Goal: Find specific page/section: Find specific page/section

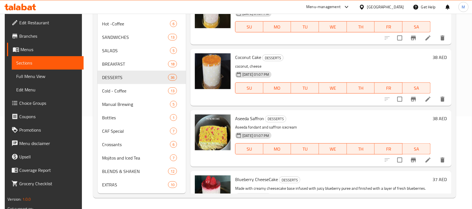
scroll to position [93, 0]
click at [35, 76] on span "Full Menu View" at bounding box center [47, 76] width 63 height 7
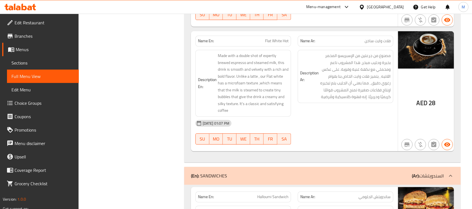
scroll to position [897, 0]
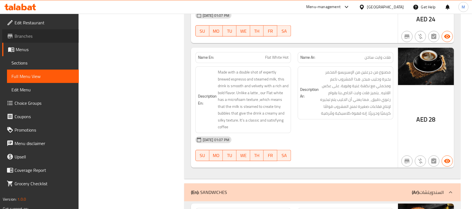
click at [40, 35] on span "Branches" at bounding box center [45, 36] width 60 height 7
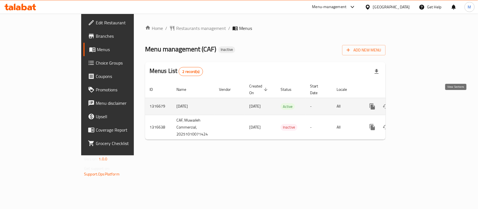
click at [419, 100] on link "enhanced table" at bounding box center [412, 106] width 13 height 13
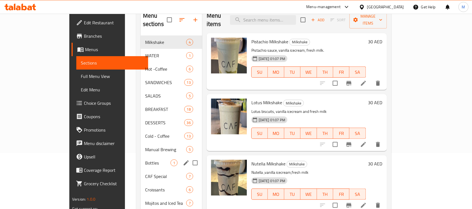
scroll to position [93, 0]
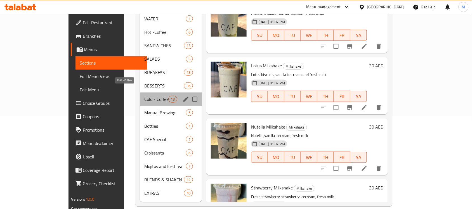
click at [144, 96] on span "Cold - Coffee" at bounding box center [156, 99] width 24 height 7
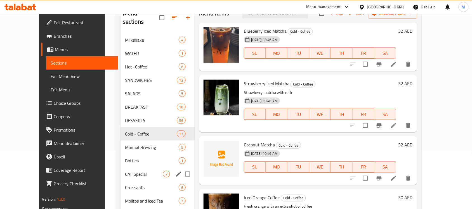
scroll to position [93, 0]
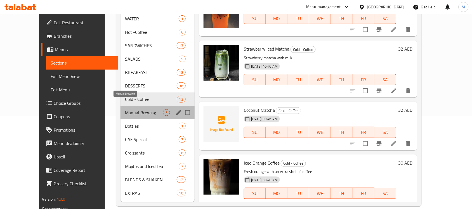
click at [125, 109] on span "Manual Brewing" at bounding box center [144, 112] width 38 height 7
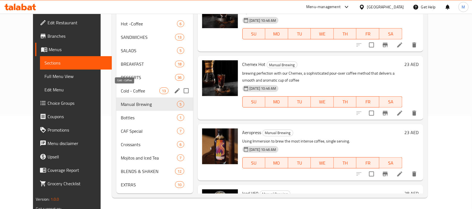
click at [121, 91] on span "Cold - Coffee" at bounding box center [140, 91] width 39 height 7
